Goal: Information Seeking & Learning: Find specific page/section

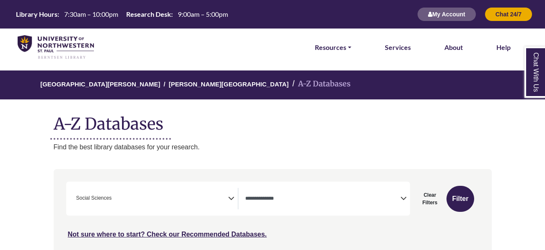
select select "Database Types Filter"
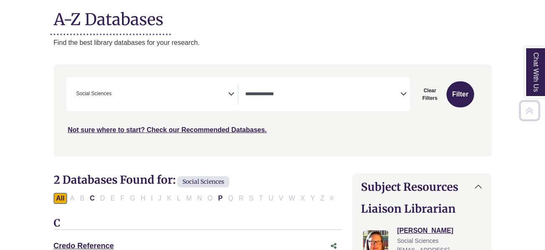
scroll to position [105, 0]
click at [230, 92] on icon "Search filters" at bounding box center [231, 92] width 6 height 13
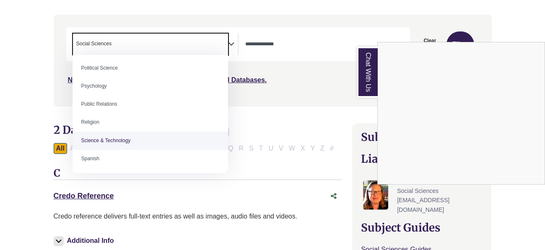
scroll to position [141, 0]
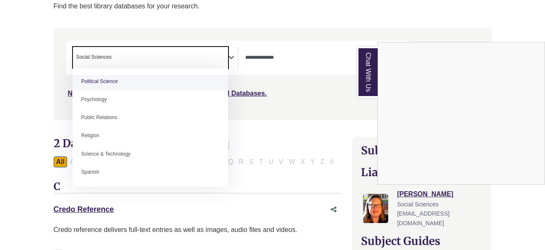
click at [5, 81] on div "Chat With Us" at bounding box center [272, 125] width 545 height 250
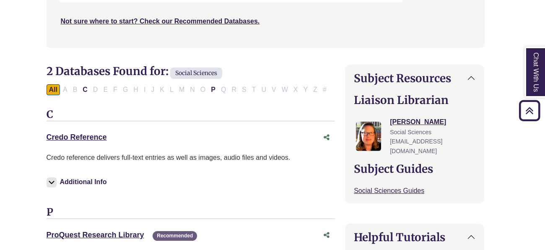
scroll to position [212, 6]
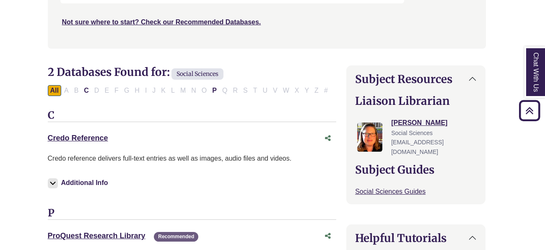
click at [244, 90] on div "All A B C D E F G H I J K L M N O P Q R S T U V W X Y Z #" at bounding box center [189, 89] width 283 height 7
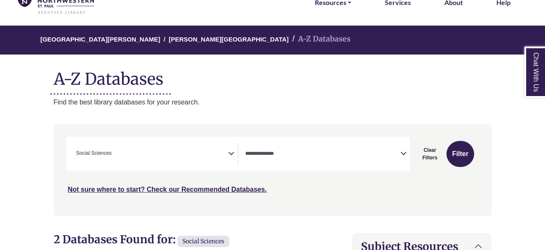
scroll to position [43, 0]
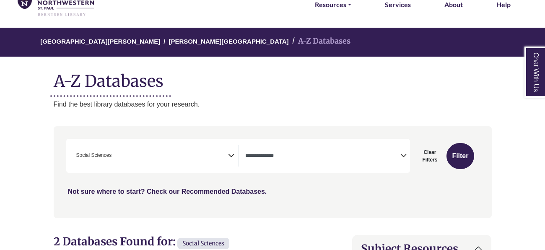
click at [208, 191] on link "Not sure where to start? Check our Recommended Databases." at bounding box center [167, 191] width 199 height 7
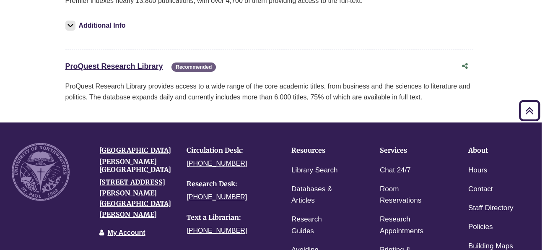
scroll to position [0, 3]
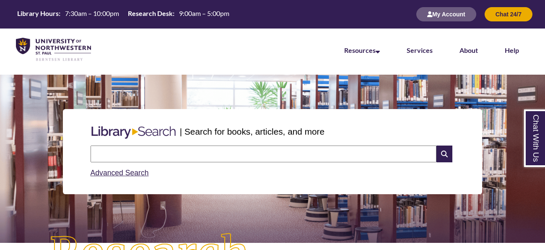
click at [253, 141] on div "| Search for books, articles, and more" at bounding box center [272, 131] width 371 height 21
click at [249, 149] on input "text" at bounding box center [264, 153] width 346 height 17
type input "**********"
click at [233, 149] on input "text" at bounding box center [264, 153] width 346 height 17
click at [345, 156] on input "text" at bounding box center [264, 153] width 346 height 17
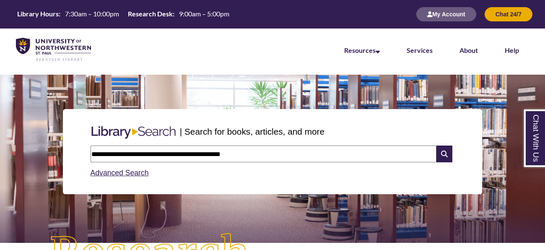
type input "**********"
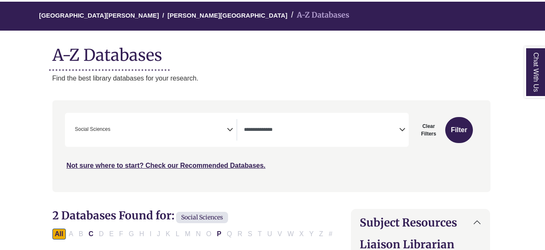
scroll to position [69, 2]
click at [456, 127] on button "Filter" at bounding box center [458, 130] width 27 height 26
select select "Database Types Filter"
click at [228, 128] on icon "Search filters" at bounding box center [229, 128] width 6 height 13
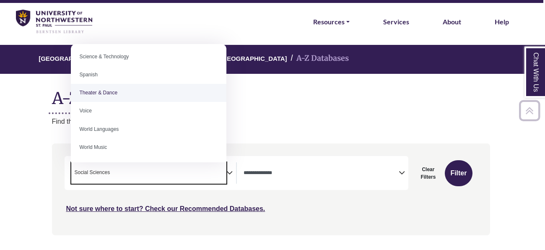
scroll to position [745, 0]
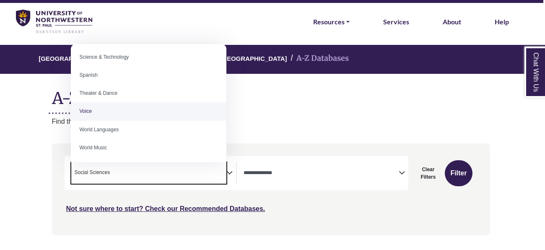
click at [401, 169] on icon "Search filters" at bounding box center [402, 171] width 6 height 13
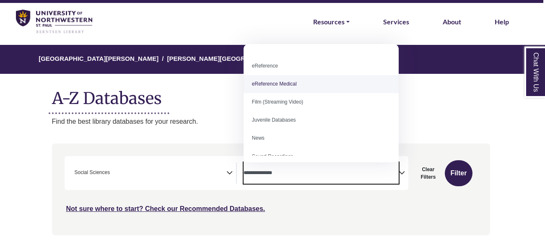
scroll to position [57, 0]
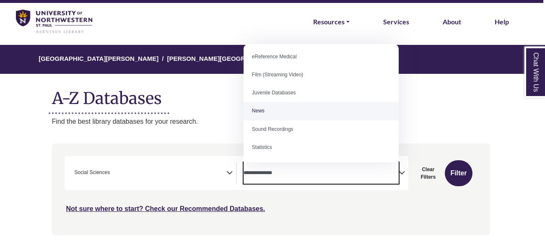
click at [475, 90] on h1 "A-Z Databases" at bounding box center [271, 95] width 438 height 26
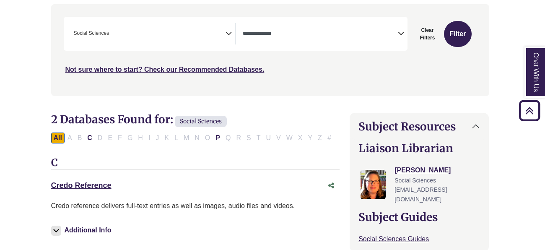
scroll to position [165, 3]
click at [225, 36] on icon "Search filters" at bounding box center [228, 32] width 6 height 13
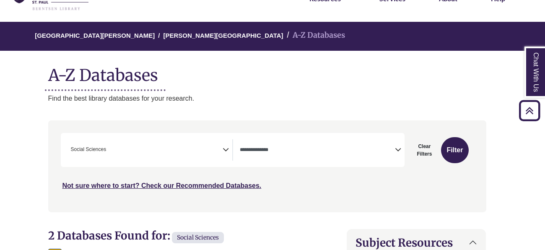
scroll to position [48, 6]
